Goal: Task Accomplishment & Management: Use online tool/utility

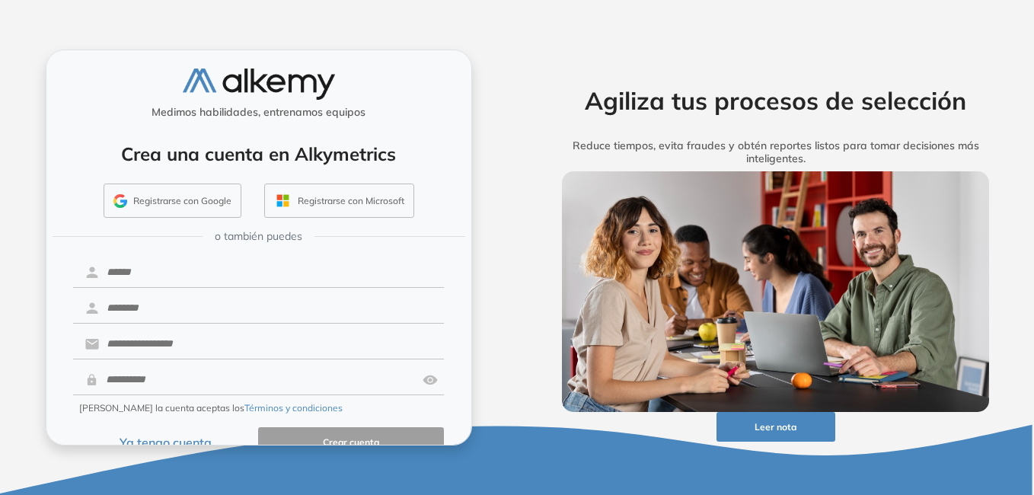
click at [184, 441] on button "Ya tengo cuenta" at bounding box center [166, 442] width 186 height 30
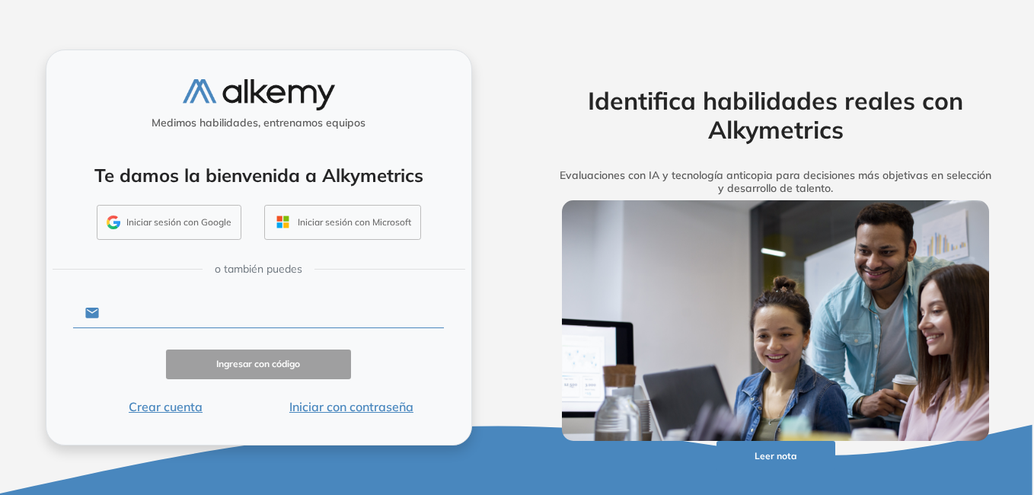
click at [222, 308] on input "text" at bounding box center [271, 312] width 345 height 29
type input "**********"
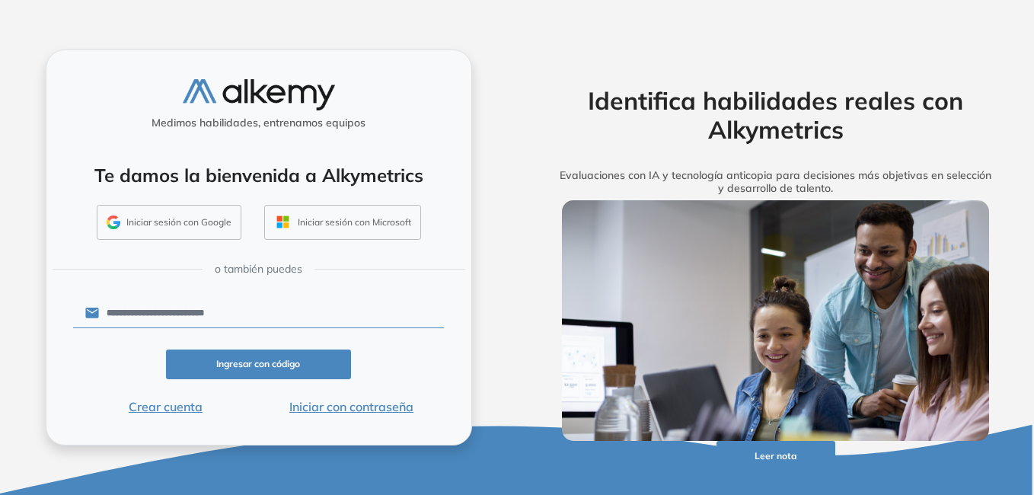
click at [364, 413] on button "Iniciar con contraseña" at bounding box center [351, 406] width 186 height 18
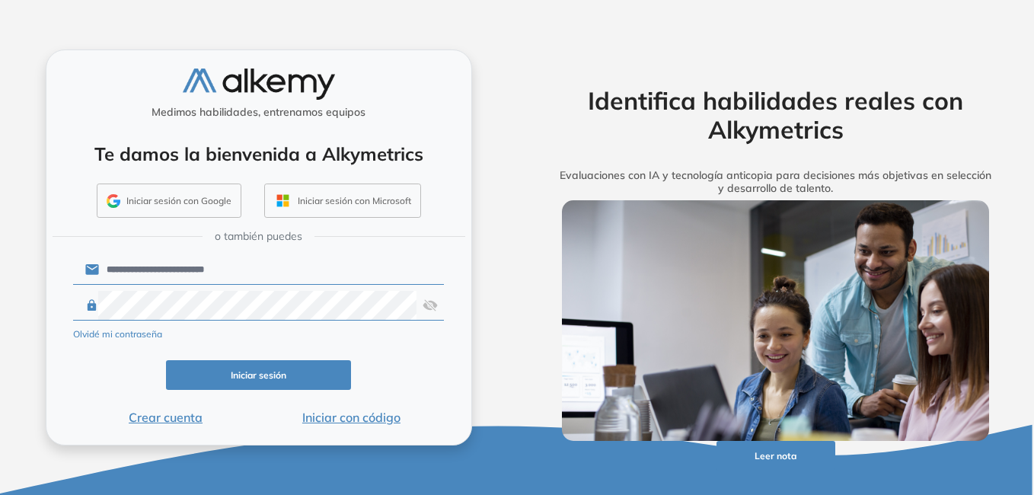
click at [242, 369] on button "Iniciar sesión" at bounding box center [259, 375] width 186 height 30
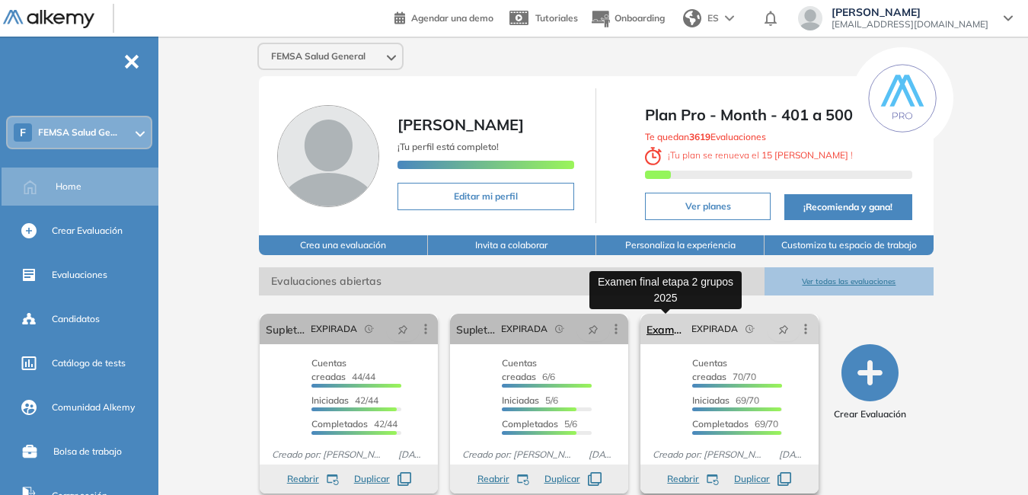
click at [662, 329] on link "Examen final etapa 2 grupos 2025" at bounding box center [665, 329] width 39 height 30
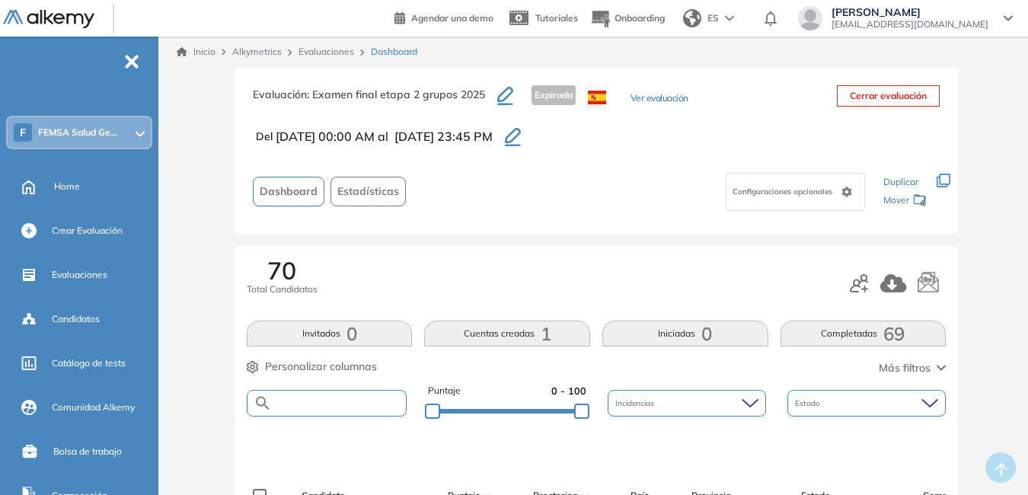
click at [390, 404] on input "text" at bounding box center [339, 402] width 134 height 11
type input "*****"
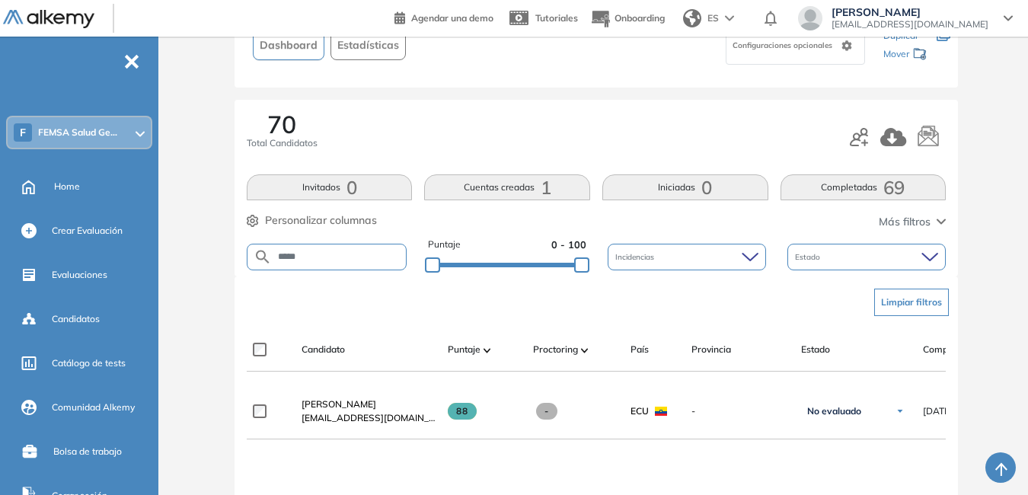
scroll to position [168, 0]
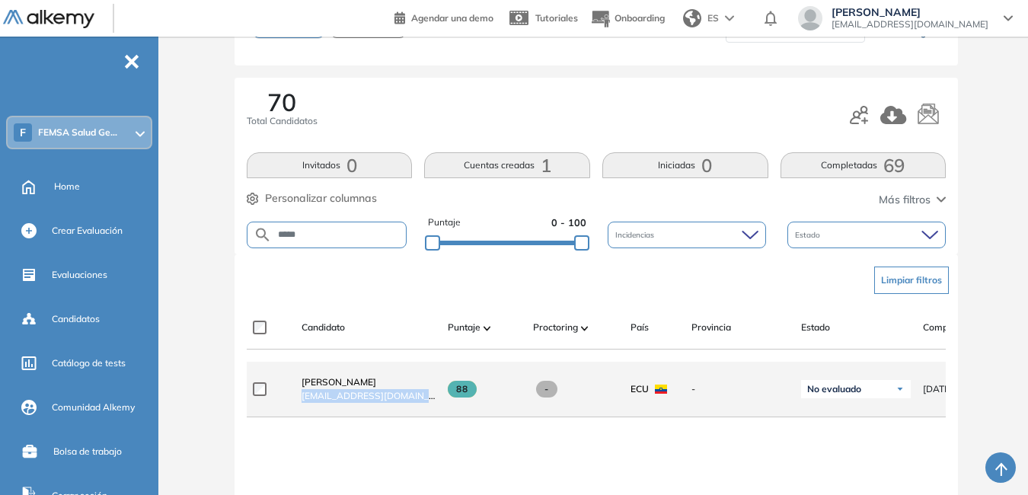
drag, startPoint x: 301, startPoint y: 401, endPoint x: 413, endPoint y: 408, distance: 112.9
click at [413, 403] on div "Andriu Rivas andriurivss18@gmail.com" at bounding box center [368, 388] width 134 height 27
copy span "andriurivss18@gmail.com"
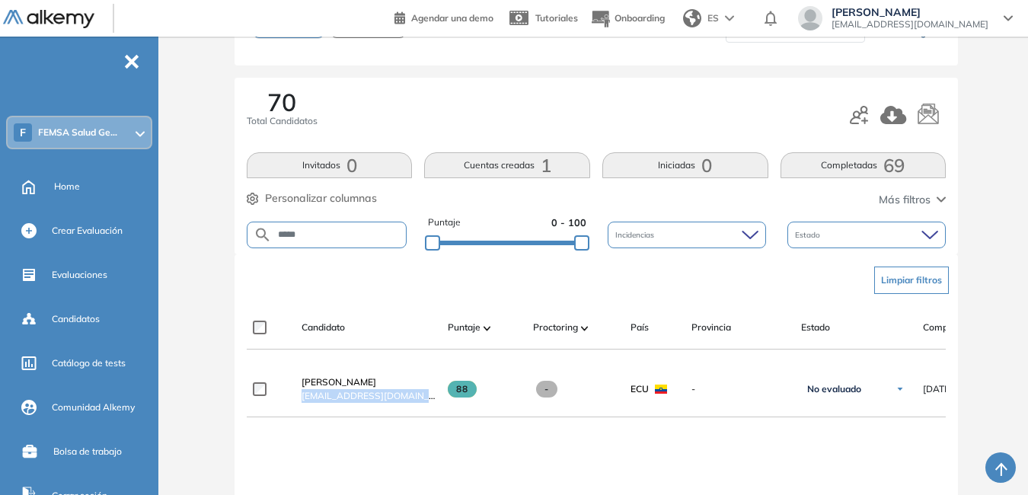
click at [945, 24] on span "cdlarar@corporaciongpf.com" at bounding box center [909, 24] width 157 height 12
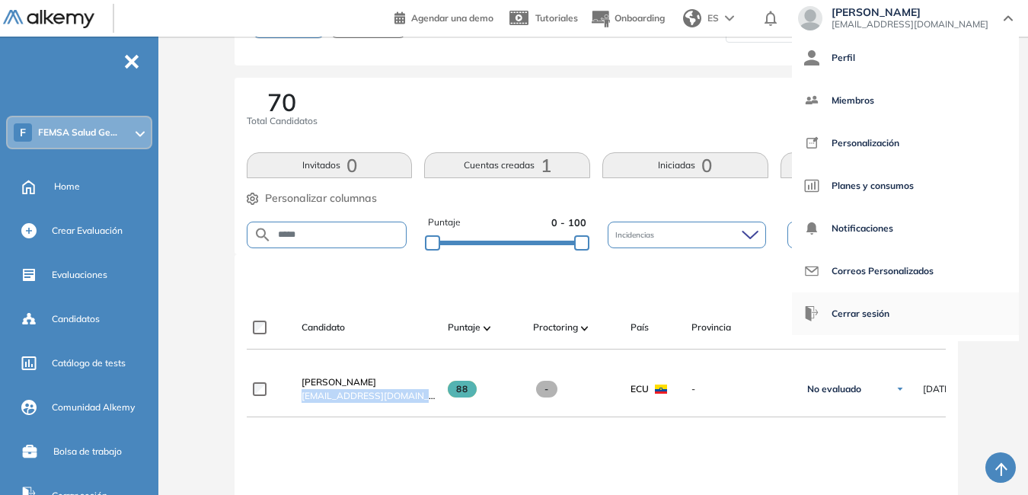
click at [889, 317] on span "Cerrar sesión" at bounding box center [860, 313] width 58 height 37
